Goal: Task Accomplishment & Management: Complete application form

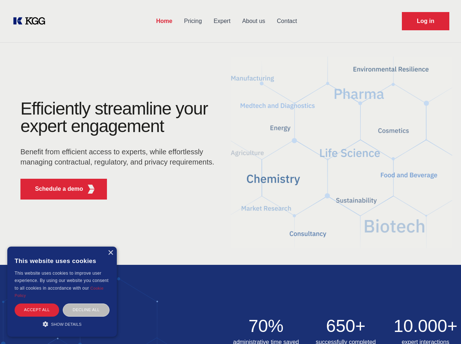
click at [230, 172] on div "Efficiently streamline your expert engagement Benefit from efficient access to …" at bounding box center [120, 152] width 222 height 105
click at [55, 189] on p "Schedule a demo" at bounding box center [59, 188] width 48 height 9
click at [110, 253] on div "× This website uses cookies This website uses cookies to improve user experienc…" at bounding box center [61, 291] width 109 height 90
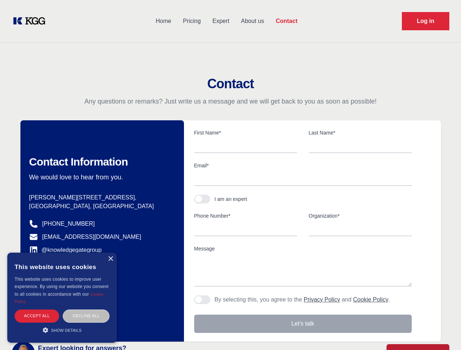
click at [37, 310] on div "Accept all" at bounding box center [37, 316] width 44 height 13
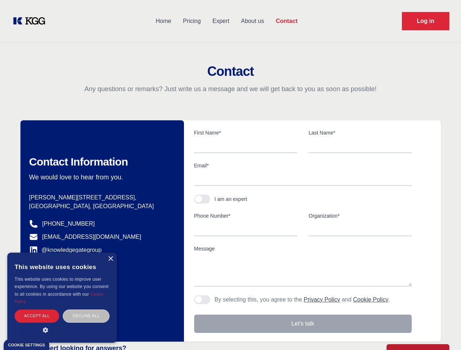
click at [86, 310] on div "Decline all" at bounding box center [86, 316] width 47 height 13
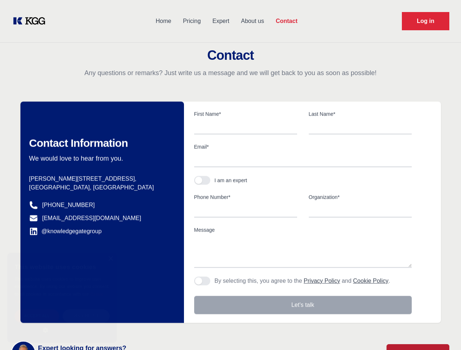
click at [62, 324] on main "Contact Any questions or remarks? Just write us a message and we will get back …" at bounding box center [230, 190] width 461 height 380
